Goal: Task Accomplishment & Management: Use online tool/utility

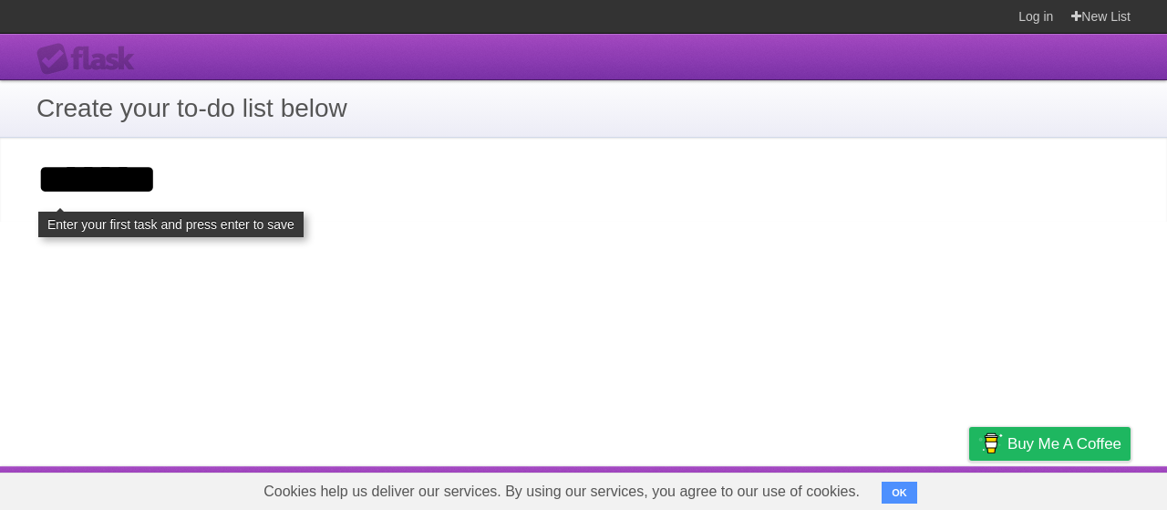
type input "*******"
click input "**********" at bounding box center [0, 0] width 0 height 0
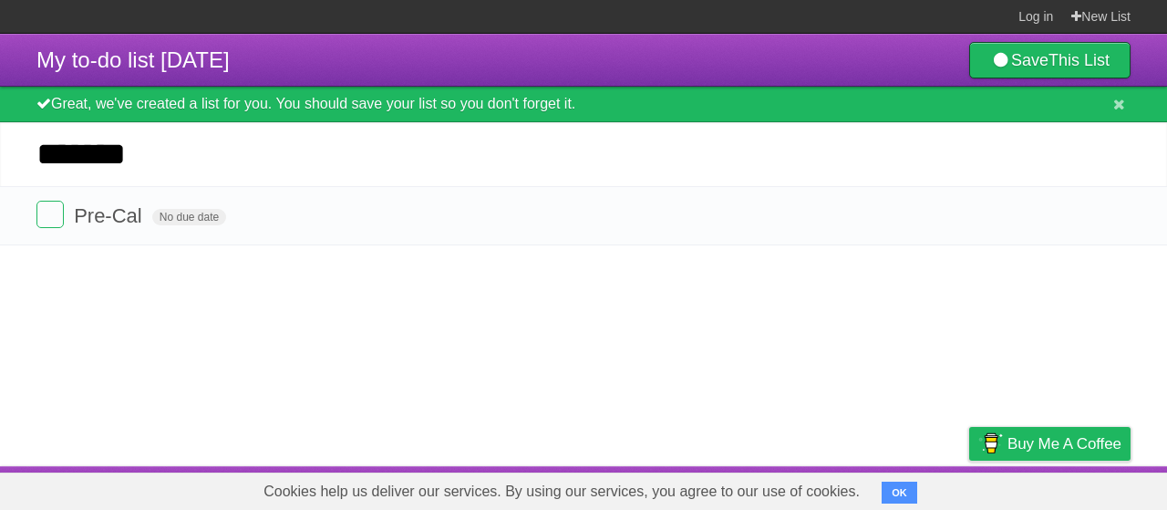
type input "*******"
click input "*********" at bounding box center [0, 0] width 0 height 0
